Goal: Transaction & Acquisition: Purchase product/service

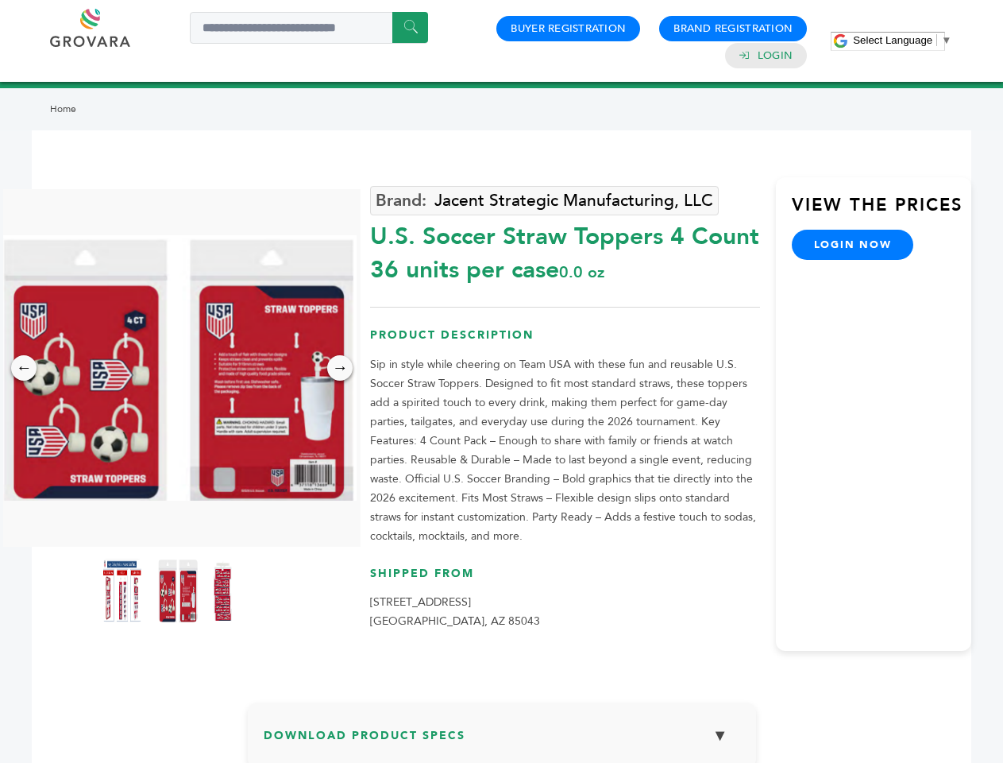
click at [902, 40] on span "Select Language" at bounding box center [892, 40] width 79 height 12
click at [178, 368] on img at bounding box center [177, 367] width 357 height 265
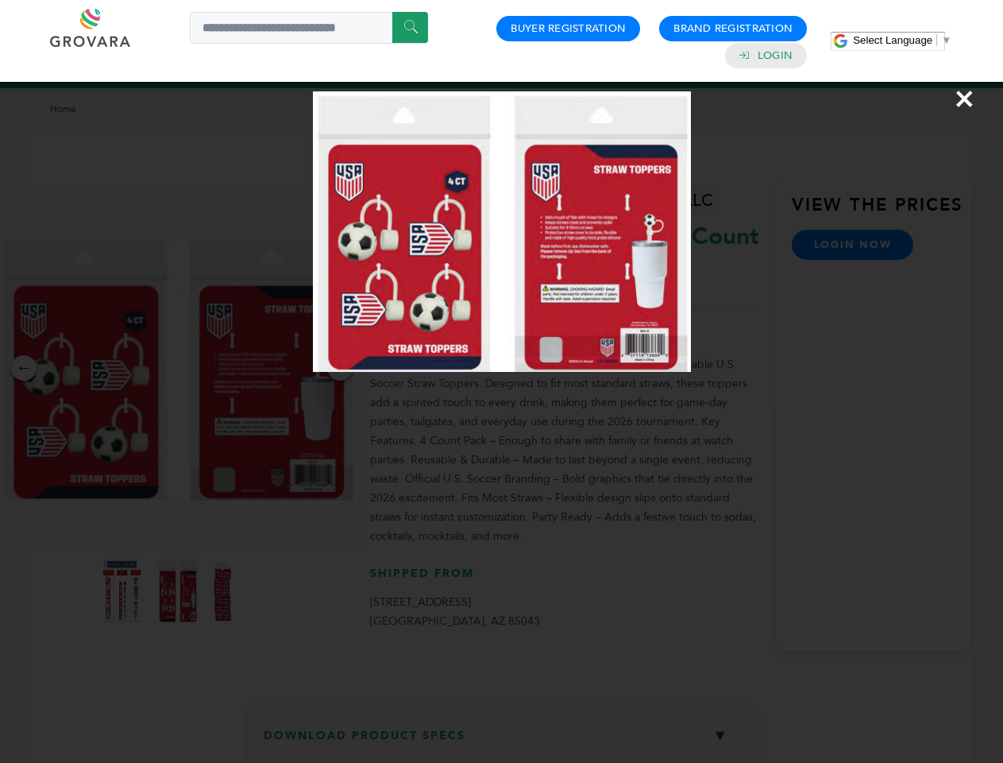
click at [24, 368] on div "×" at bounding box center [501, 381] width 1003 height 763
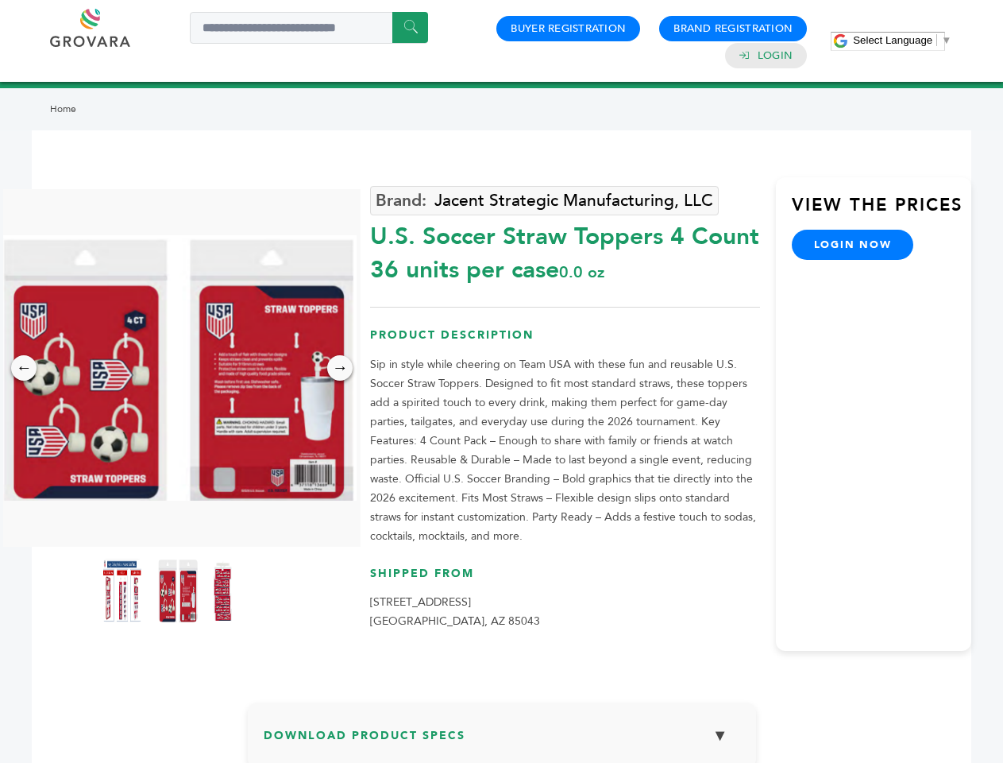
click at [340, 368] on div "→" at bounding box center [339, 367] width 25 height 25
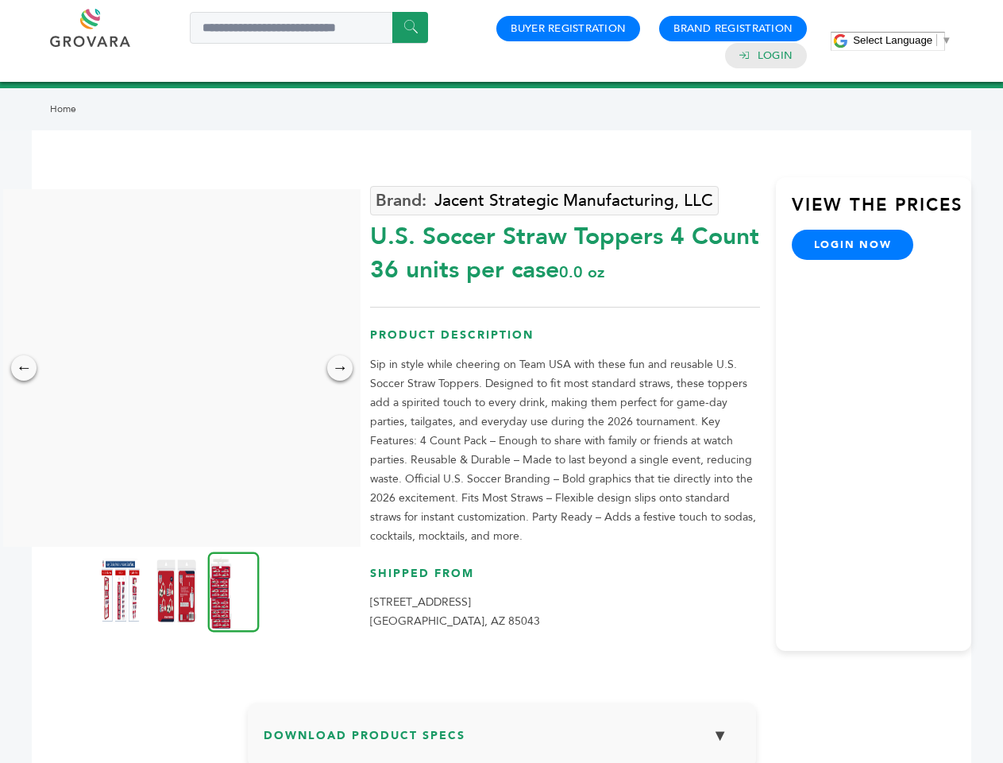
click at [122, 590] on img at bounding box center [121, 590] width 40 height 64
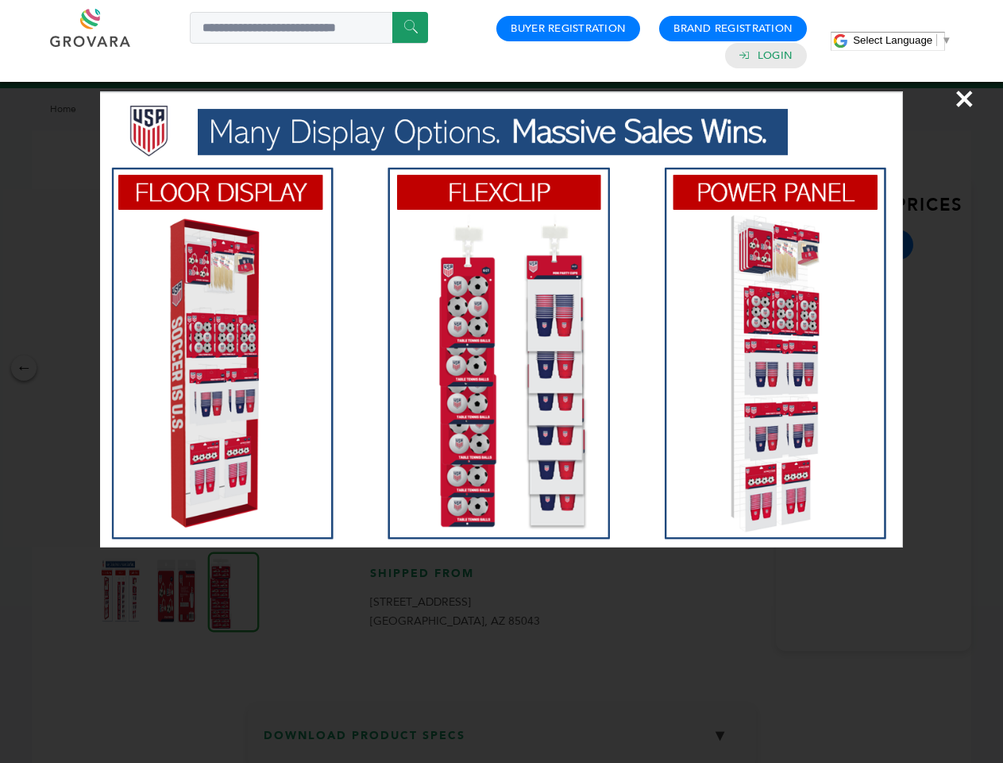
click at [178, 590] on div "×" at bounding box center [501, 381] width 1003 height 763
click at [234, 590] on img at bounding box center [234, 591] width 52 height 80
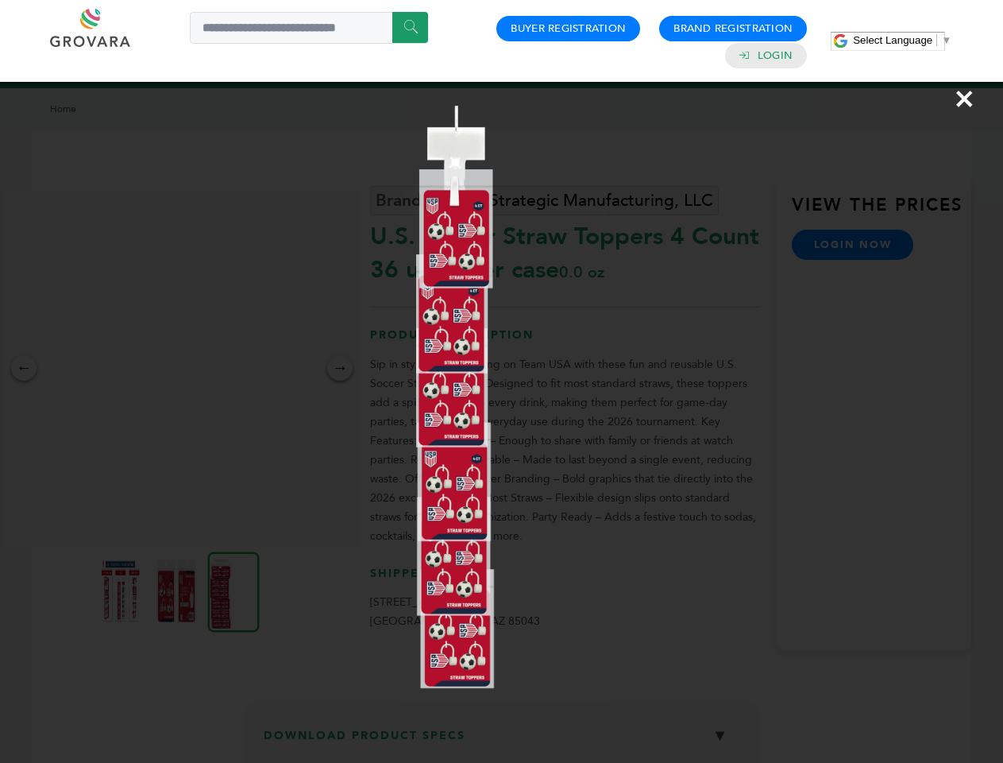
click at [502, 740] on div "×" at bounding box center [501, 381] width 1003 height 763
